Goal: Transaction & Acquisition: Purchase product/service

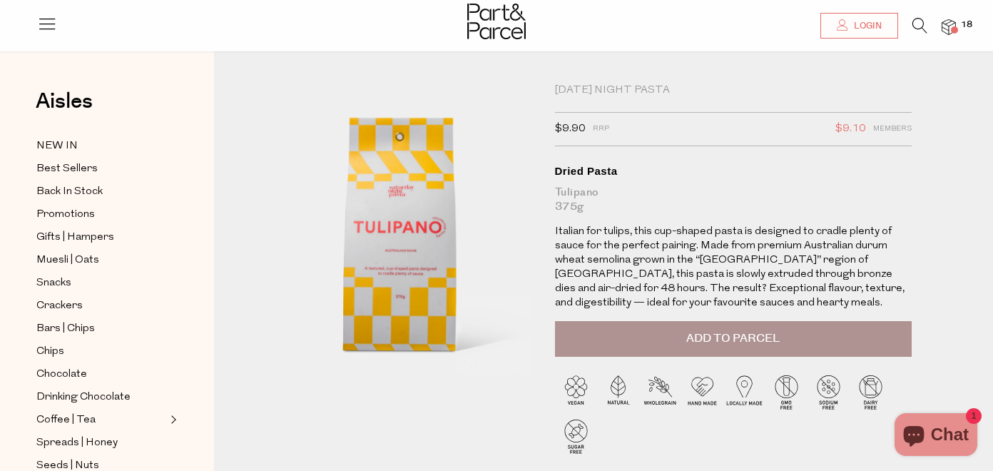
scroll to position [1, 0]
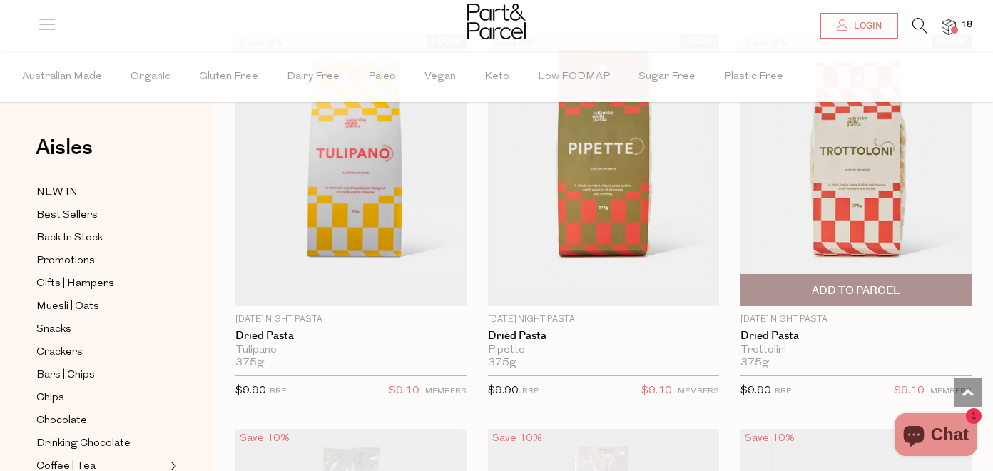
scroll to position [1340, 0]
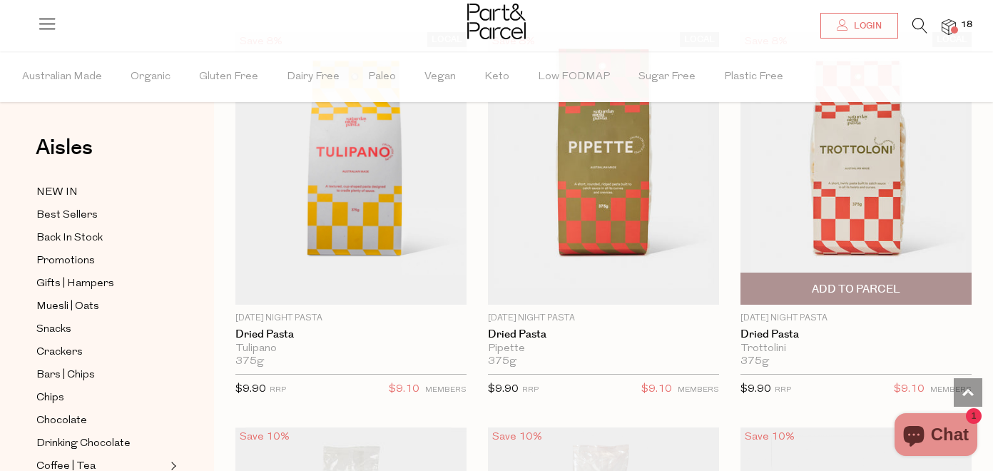
click at [795, 291] on span "Add To Parcel" at bounding box center [855, 288] width 222 height 31
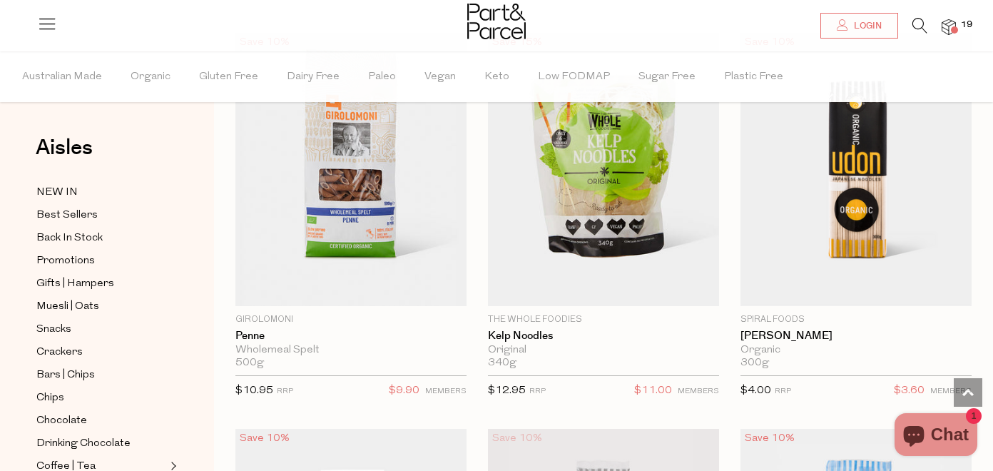
scroll to position [4551, 0]
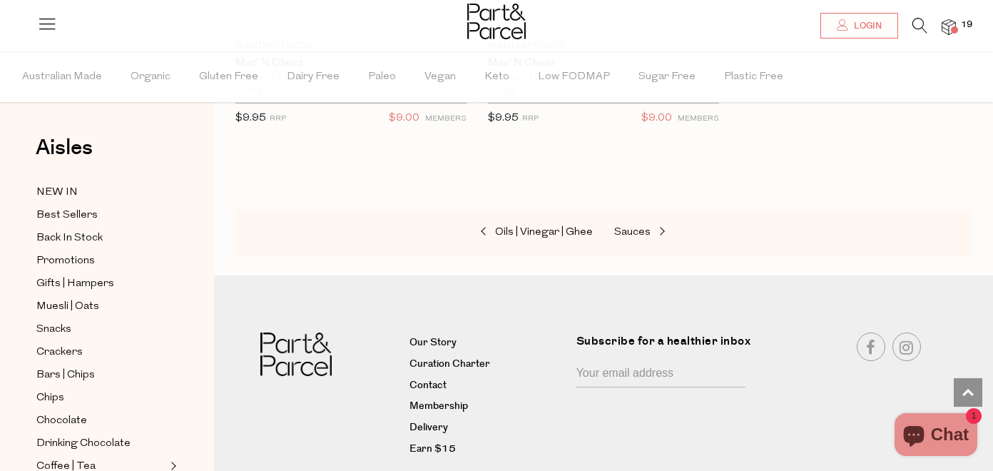
scroll to position [7605, 0]
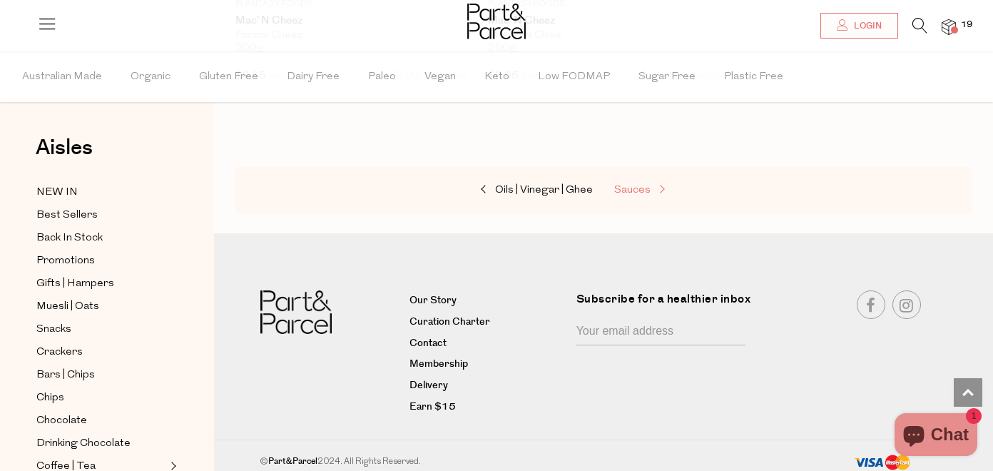
click at [628, 185] on span "Sauces" at bounding box center [632, 190] width 36 height 11
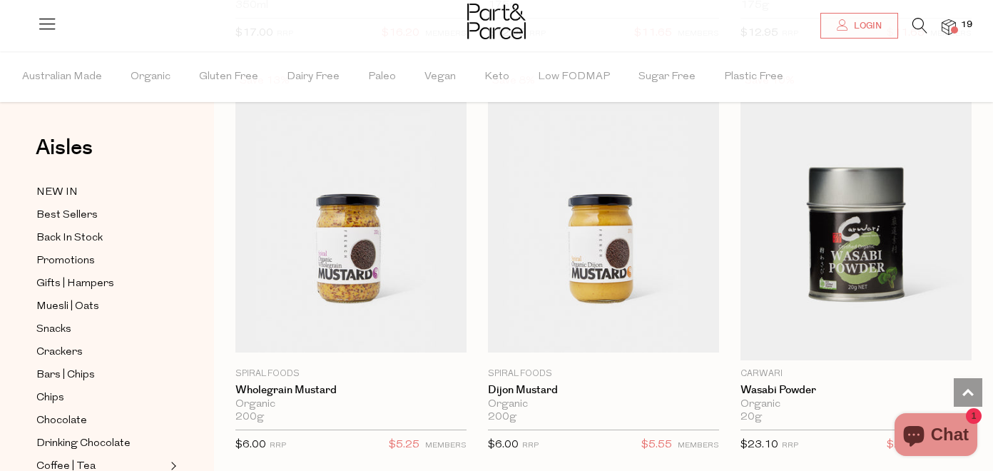
scroll to position [5736, 0]
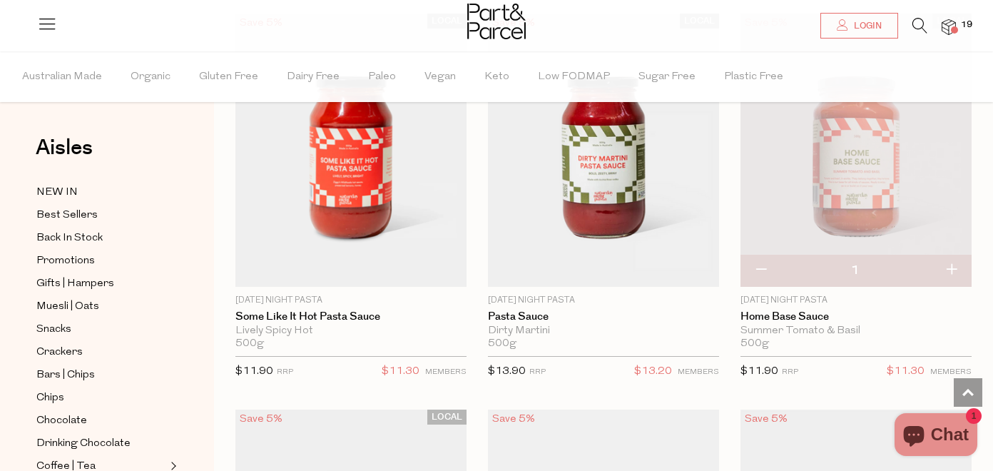
scroll to position [8152, 0]
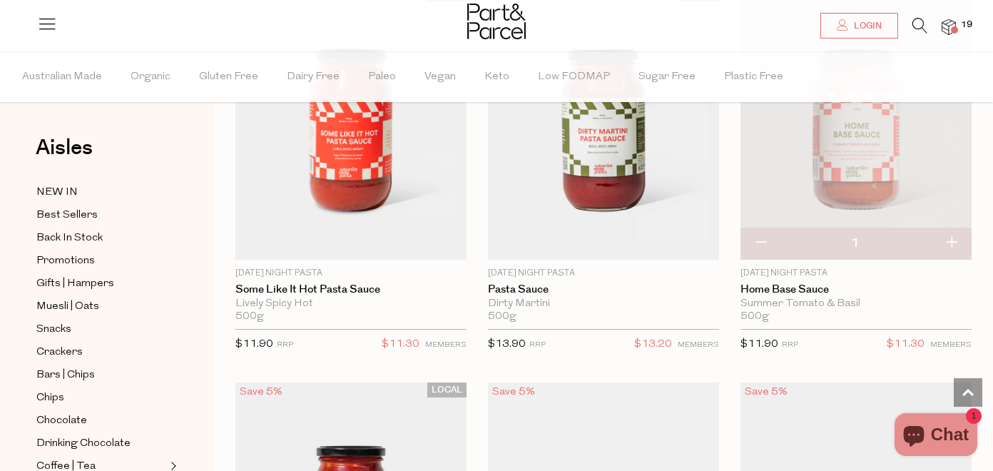
click at [954, 235] on button "button" at bounding box center [951, 242] width 41 height 31
type input "2"
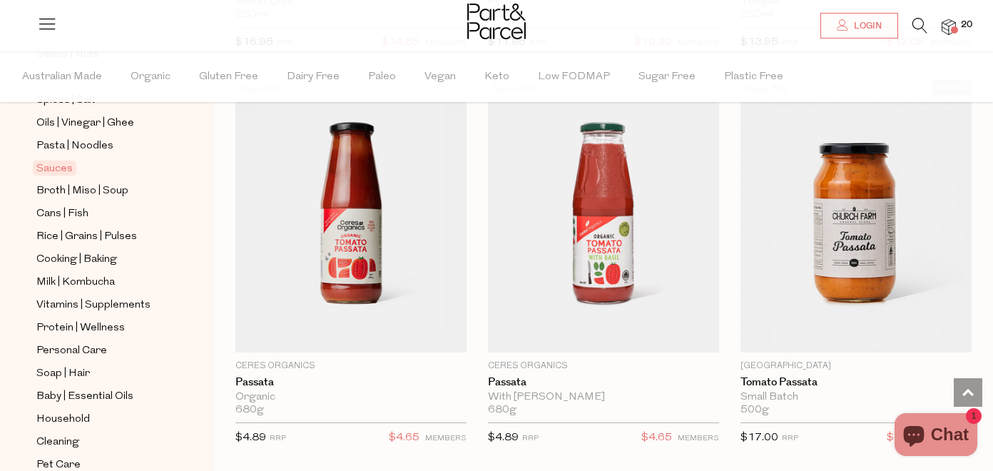
scroll to position [465, 0]
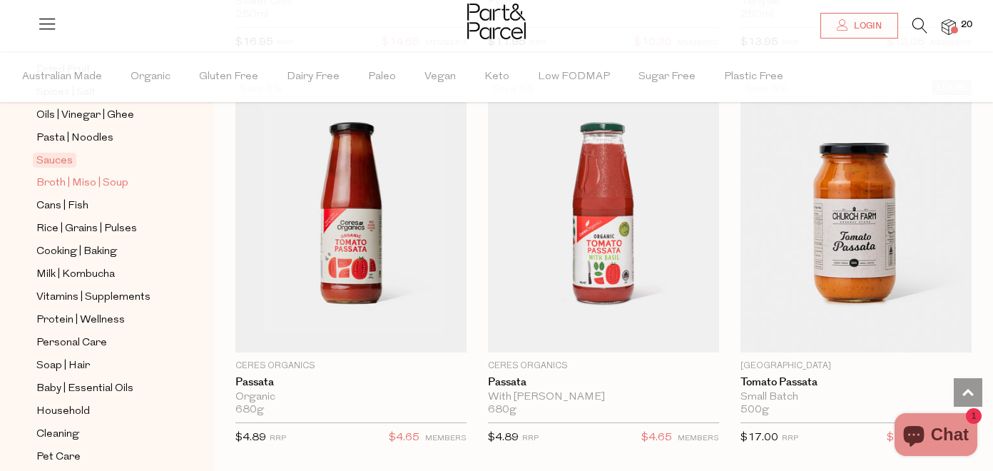
click at [88, 180] on span "Broth | Miso | Soup" at bounding box center [82, 183] width 92 height 17
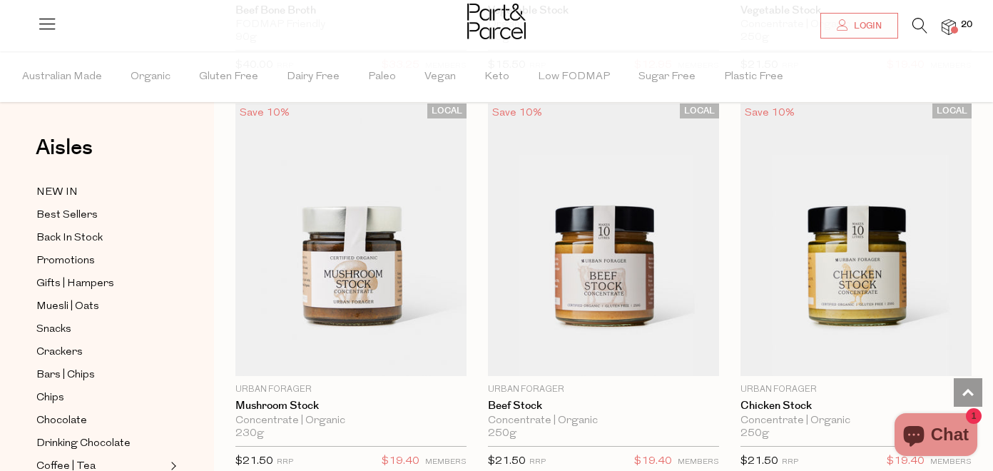
scroll to position [3245, 0]
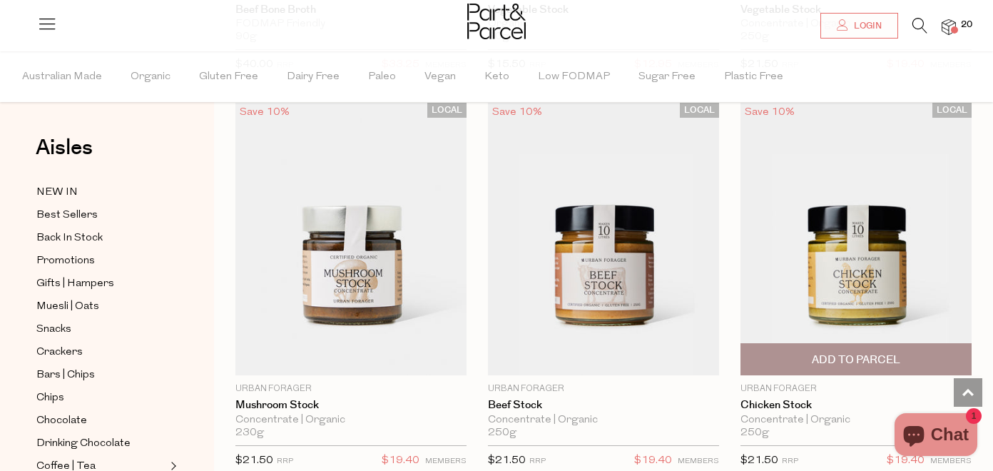
click at [881, 258] on img at bounding box center [855, 239] width 231 height 272
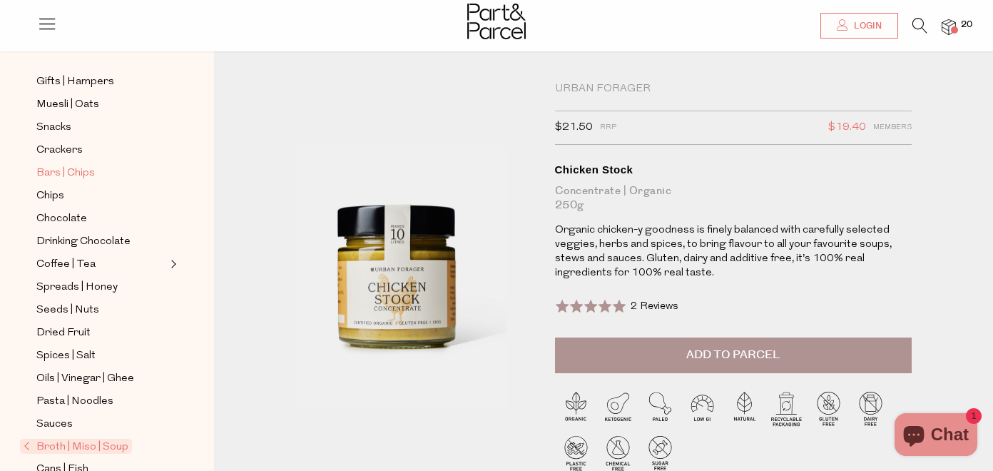
scroll to position [163, 0]
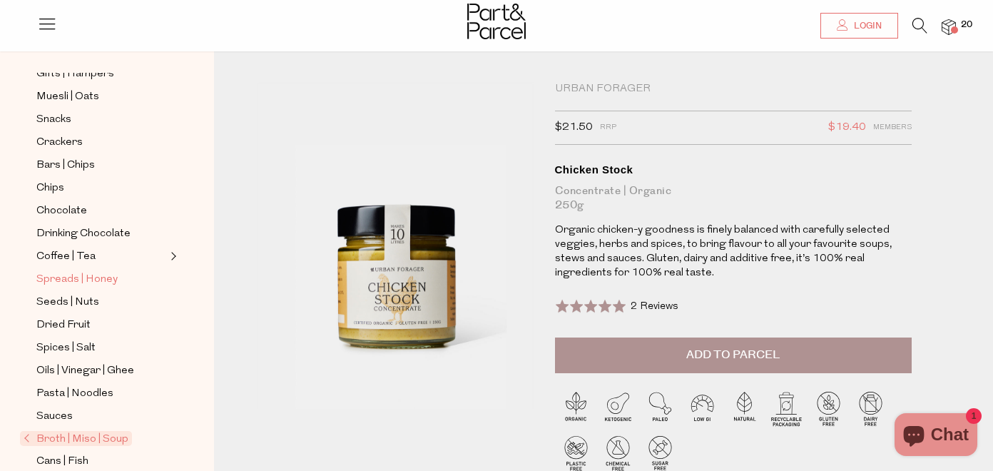
click at [95, 280] on span "Spreads | Honey" at bounding box center [76, 279] width 81 height 17
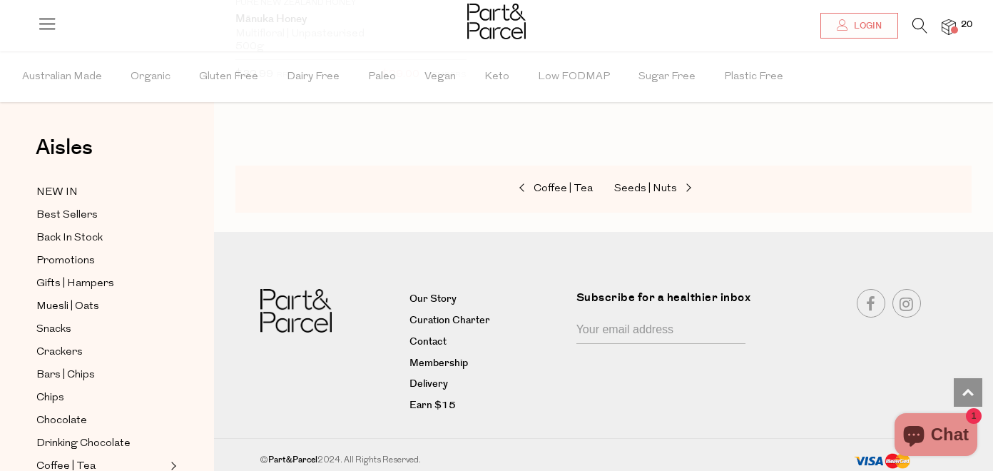
scroll to position [6425, 0]
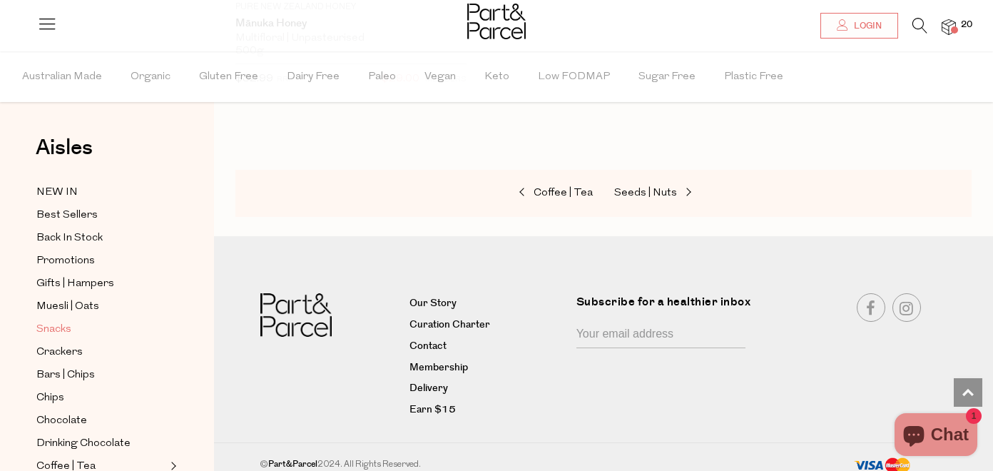
click at [53, 329] on span "Snacks" at bounding box center [53, 329] width 35 height 17
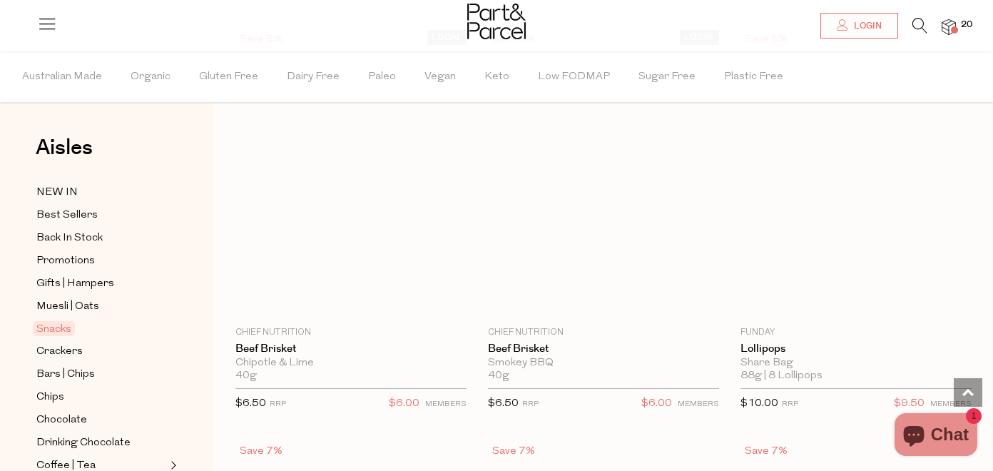
scroll to position [177, 0]
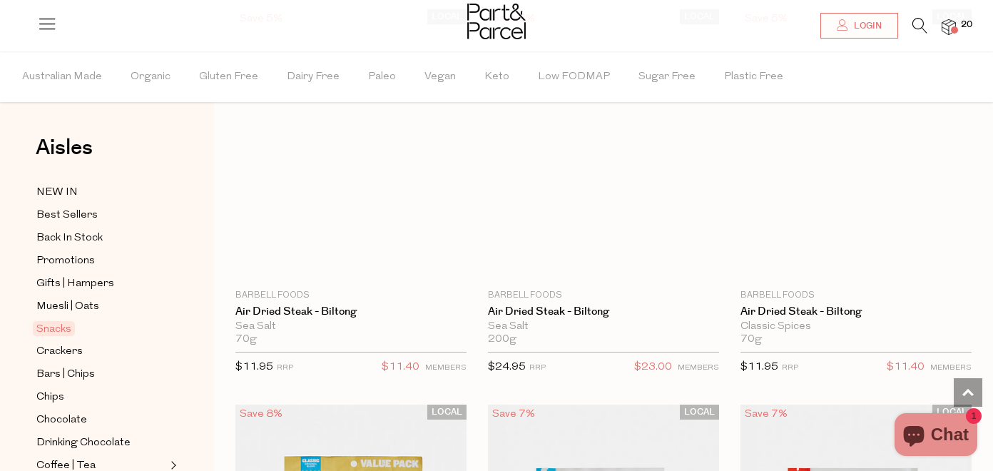
type input "5"
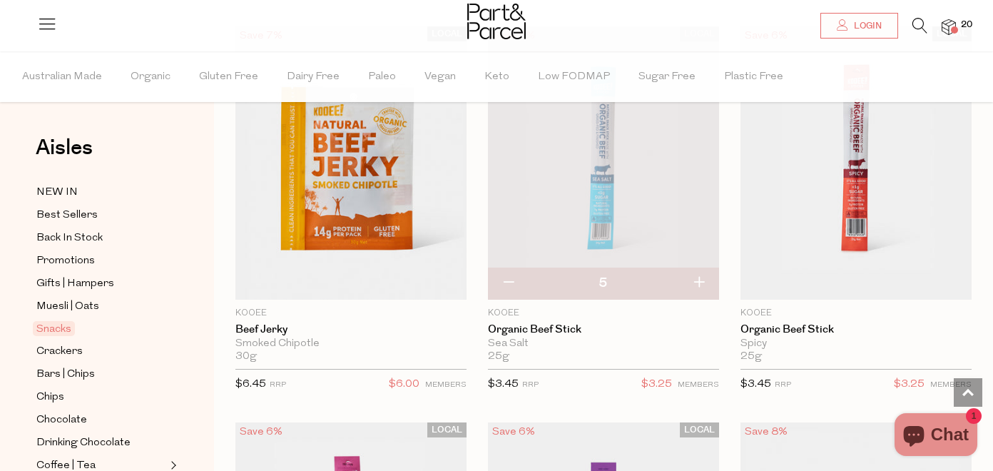
scroll to position [903, 0]
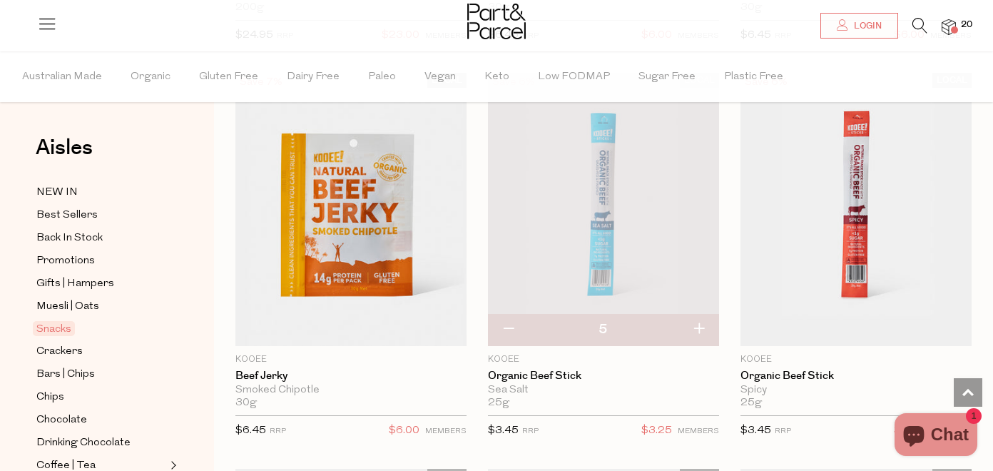
click at [700, 322] on button "button" at bounding box center [698, 329] width 41 height 31
type input "6"
click at [700, 331] on button "button" at bounding box center [698, 329] width 41 height 31
type input "7"
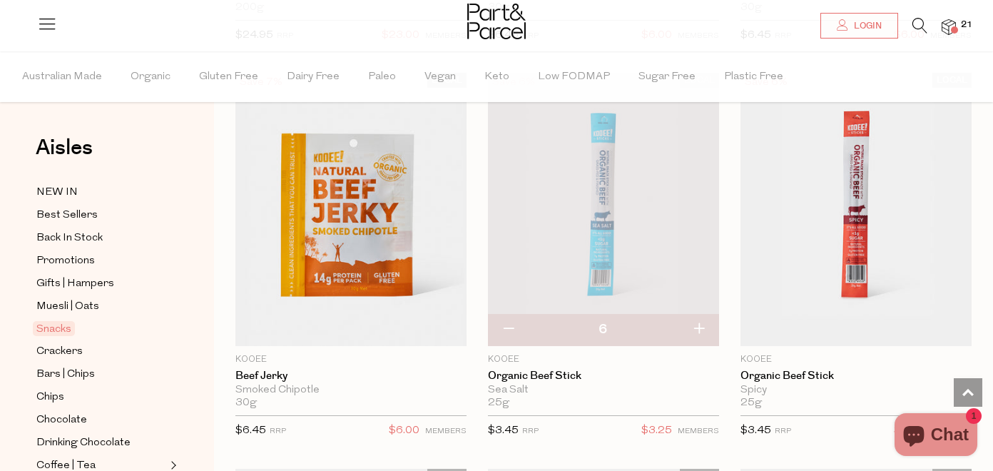
type input "7"
click at [699, 328] on button "button" at bounding box center [698, 329] width 41 height 31
type input "8"
click at [697, 325] on button "button" at bounding box center [698, 329] width 41 height 31
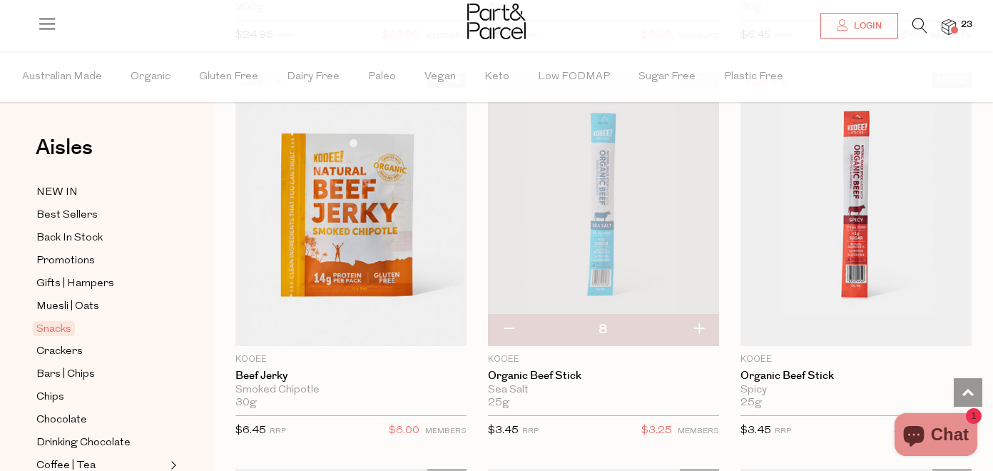
type input "9"
click at [700, 325] on button "button" at bounding box center [698, 329] width 41 height 31
type input "10"
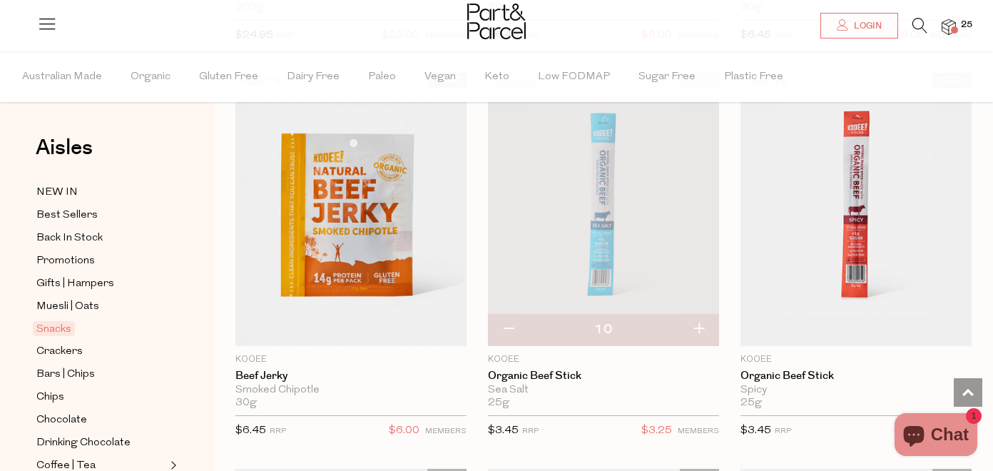
click at [951, 21] on img at bounding box center [948, 27] width 14 height 16
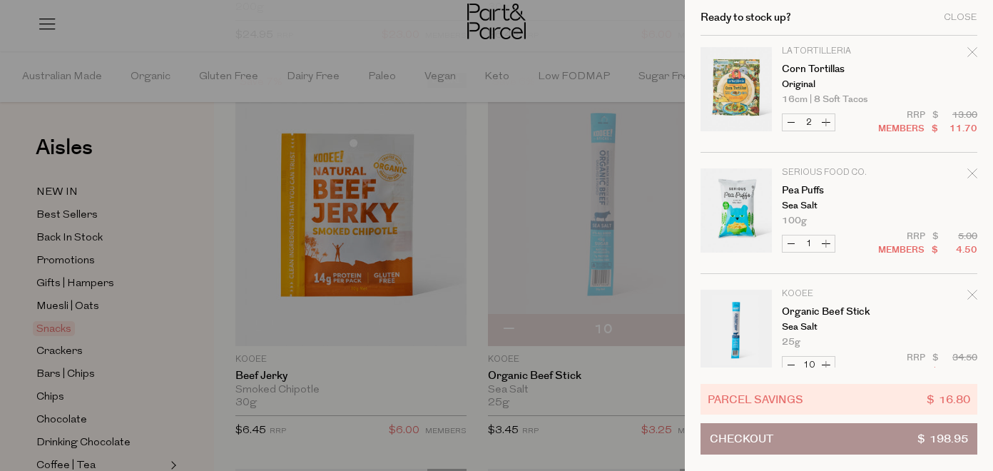
scroll to position [1239, 0]
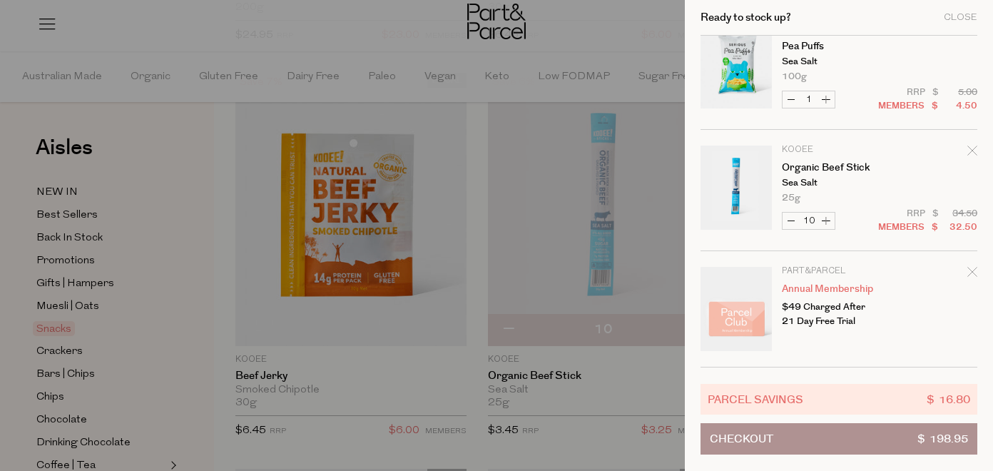
click at [826, 441] on button "Checkout $ 198.95" at bounding box center [838, 438] width 277 height 31
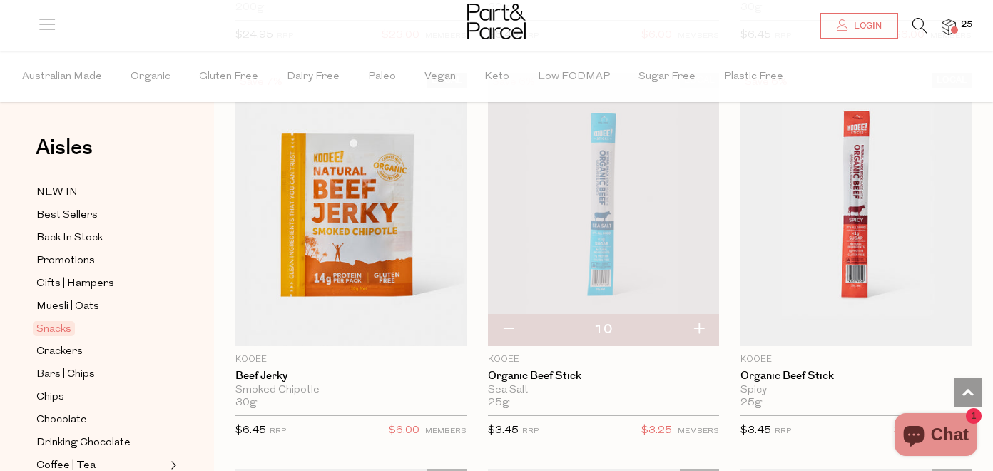
click at [950, 28] on img at bounding box center [948, 27] width 14 height 16
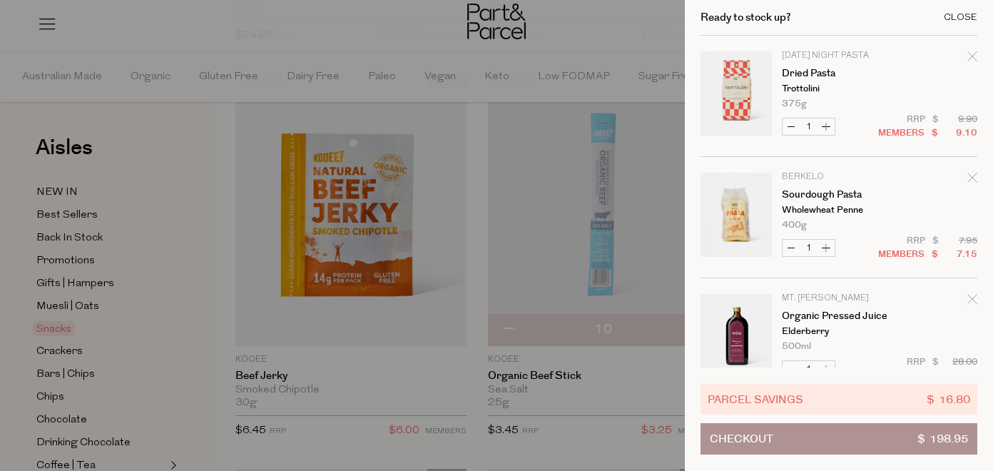
click at [963, 14] on div "Close" at bounding box center [960, 17] width 34 height 9
